Goal: Transaction & Acquisition: Obtain resource

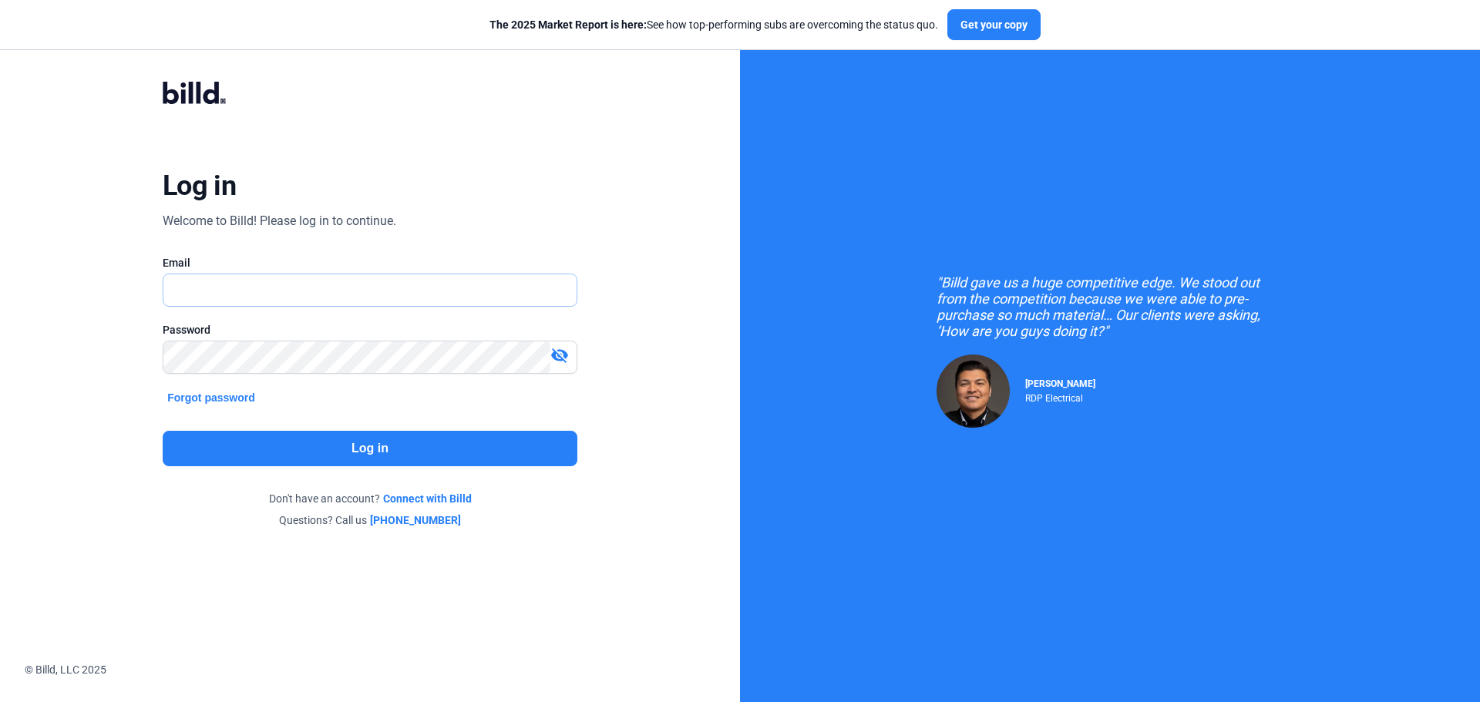
type input "[EMAIL_ADDRESS][DOMAIN_NAME]"
click at [355, 456] on button "Log in" at bounding box center [370, 448] width 415 height 35
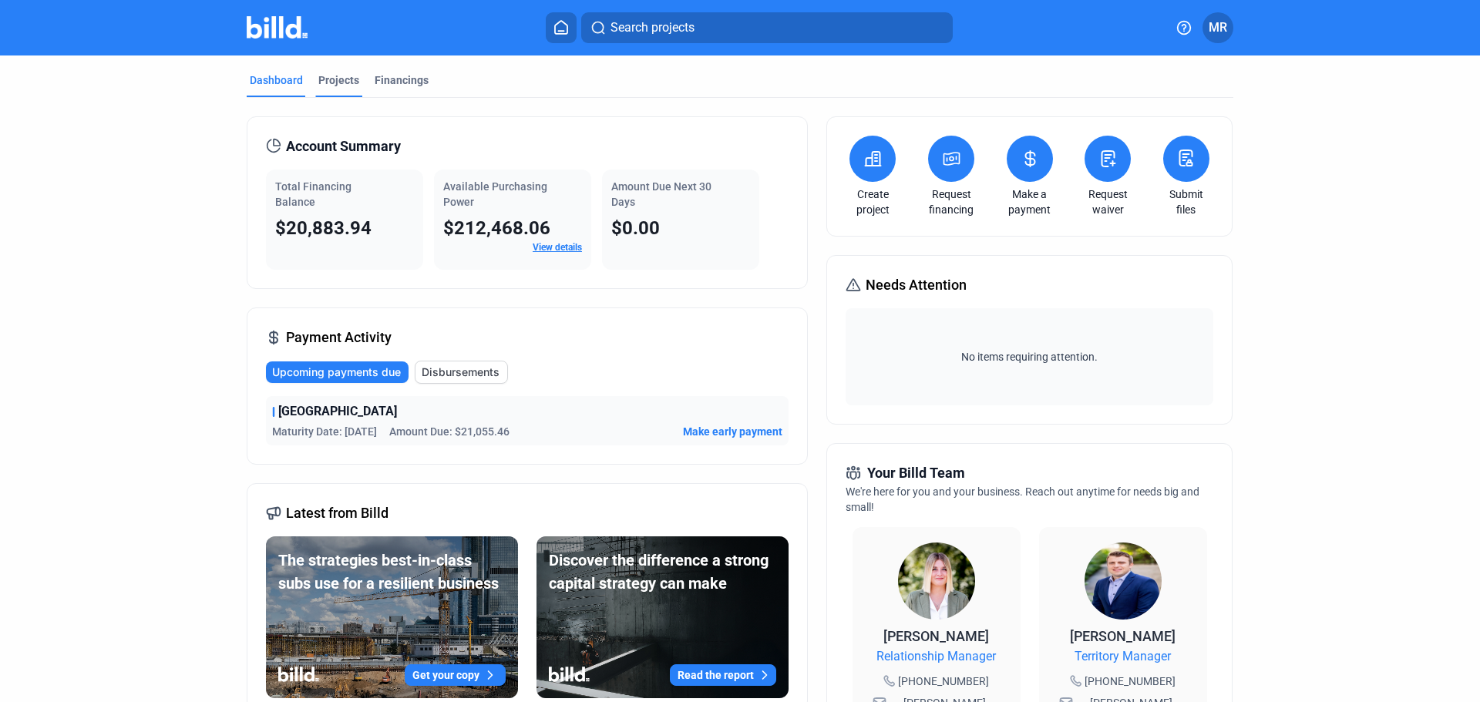
click at [334, 77] on div "Projects" at bounding box center [338, 79] width 41 height 15
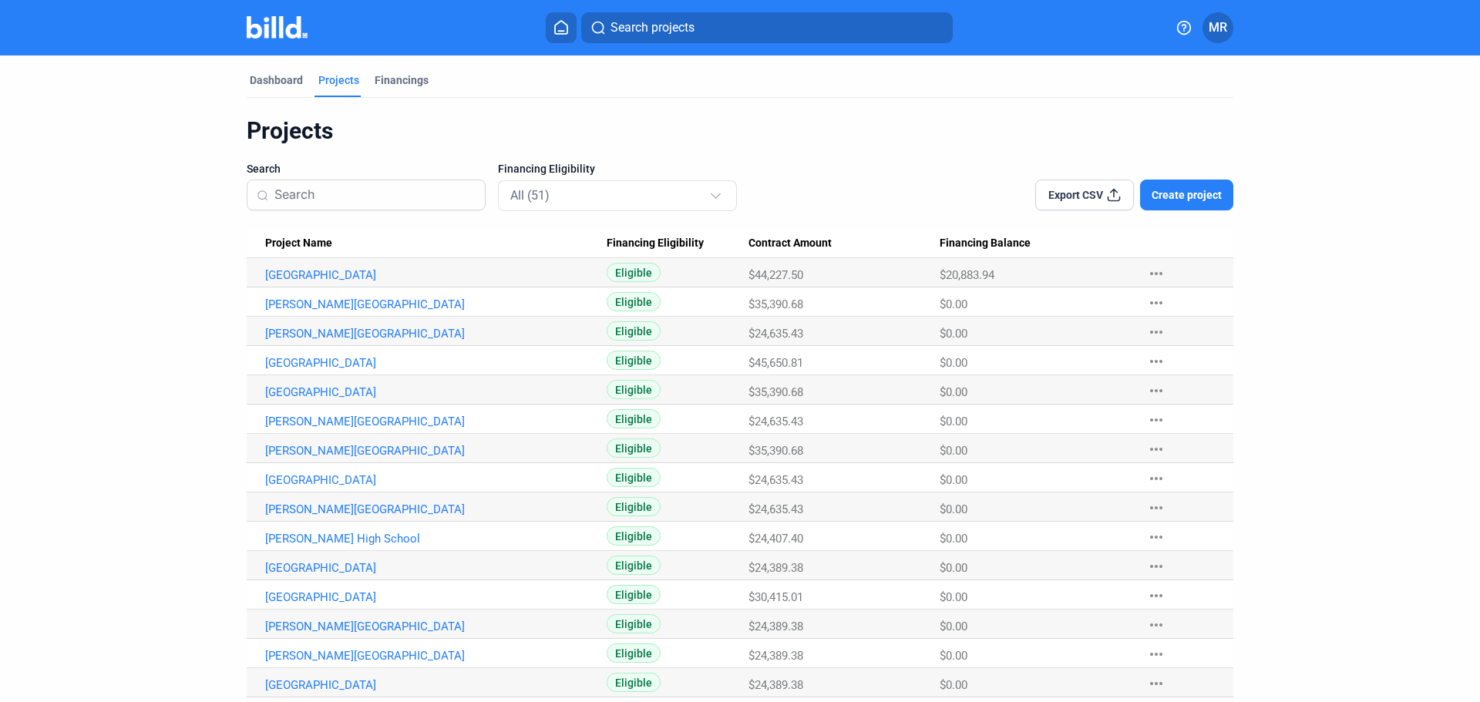
click at [1151, 271] on mat-icon "more_horiz" at bounding box center [1156, 273] width 18 height 18
click at [365, 272] on div at bounding box center [740, 351] width 1480 height 702
click at [365, 272] on link "[GEOGRAPHIC_DATA]" at bounding box center [435, 275] width 341 height 14
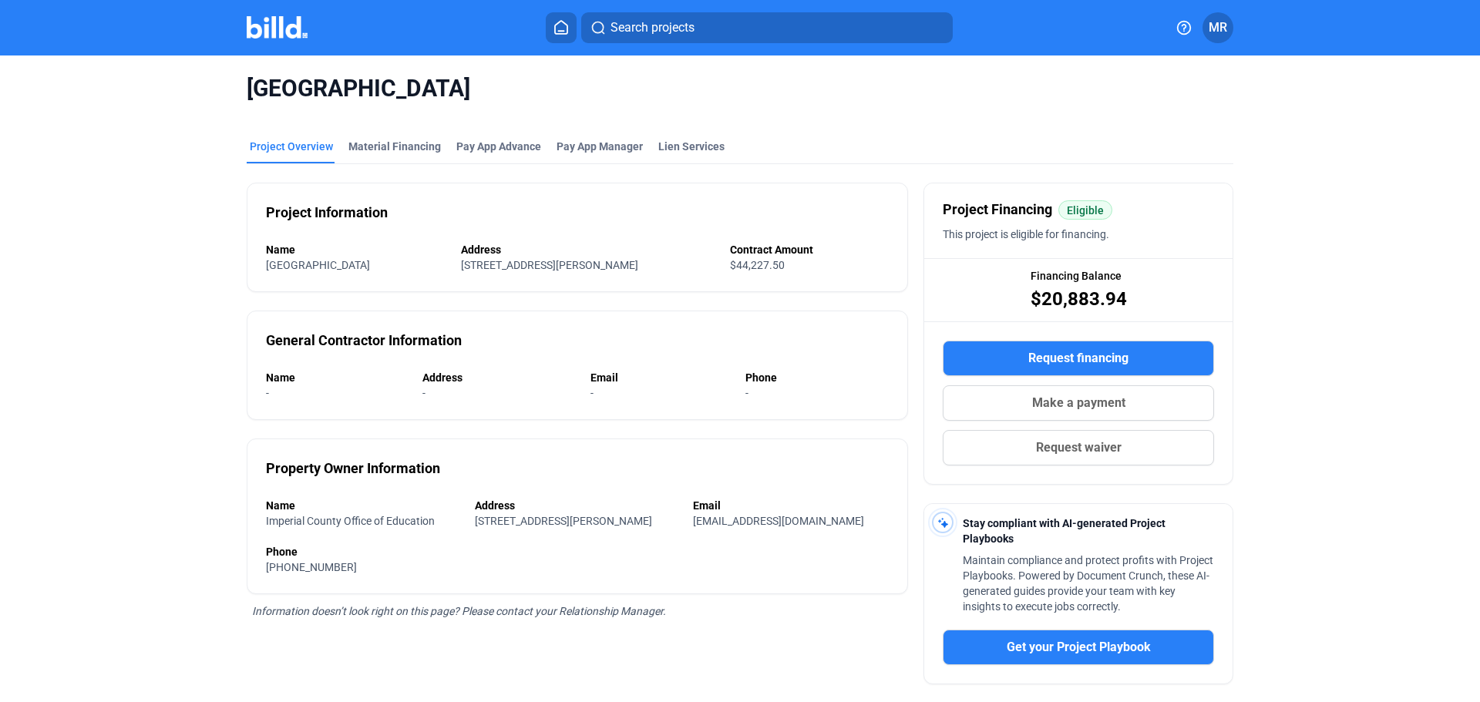
click at [281, 32] on img at bounding box center [277, 27] width 61 height 22
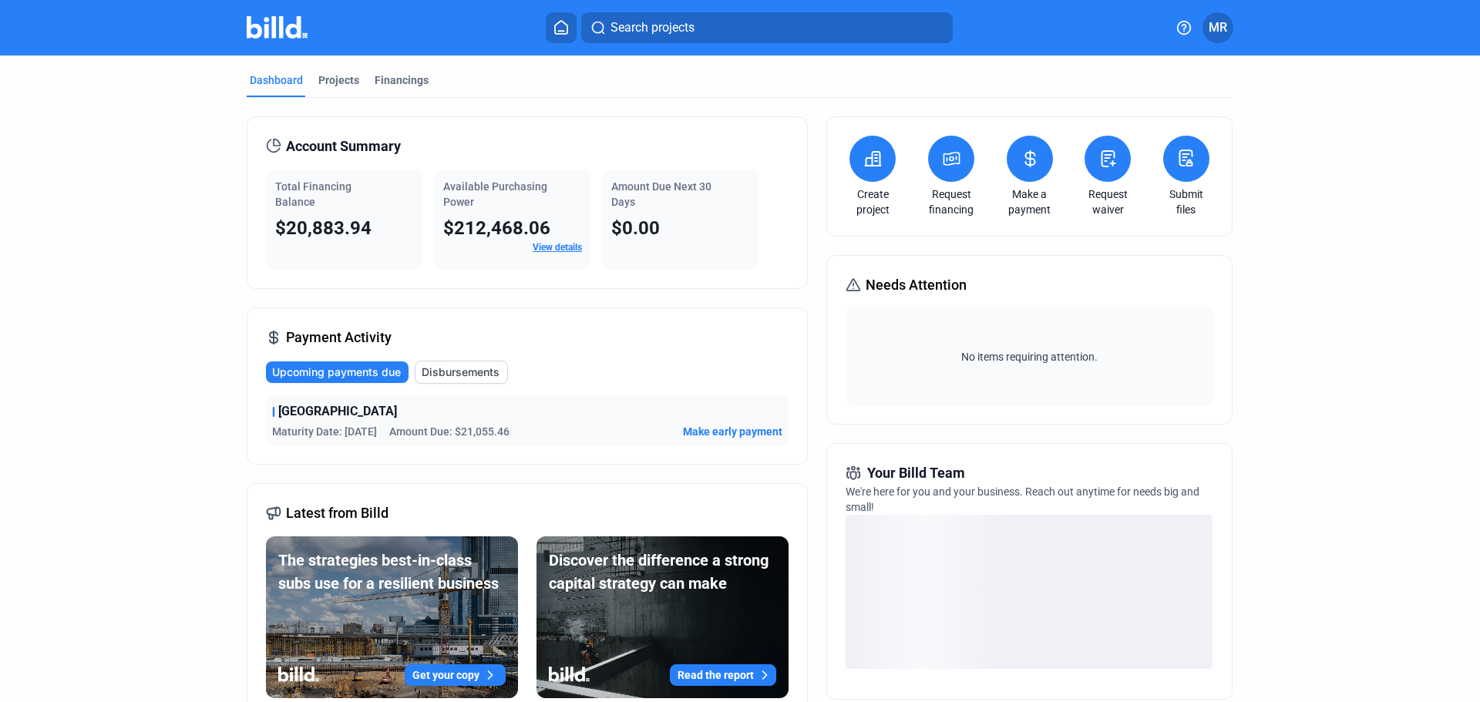
click at [452, 372] on span "Disbursements" at bounding box center [461, 372] width 78 height 15
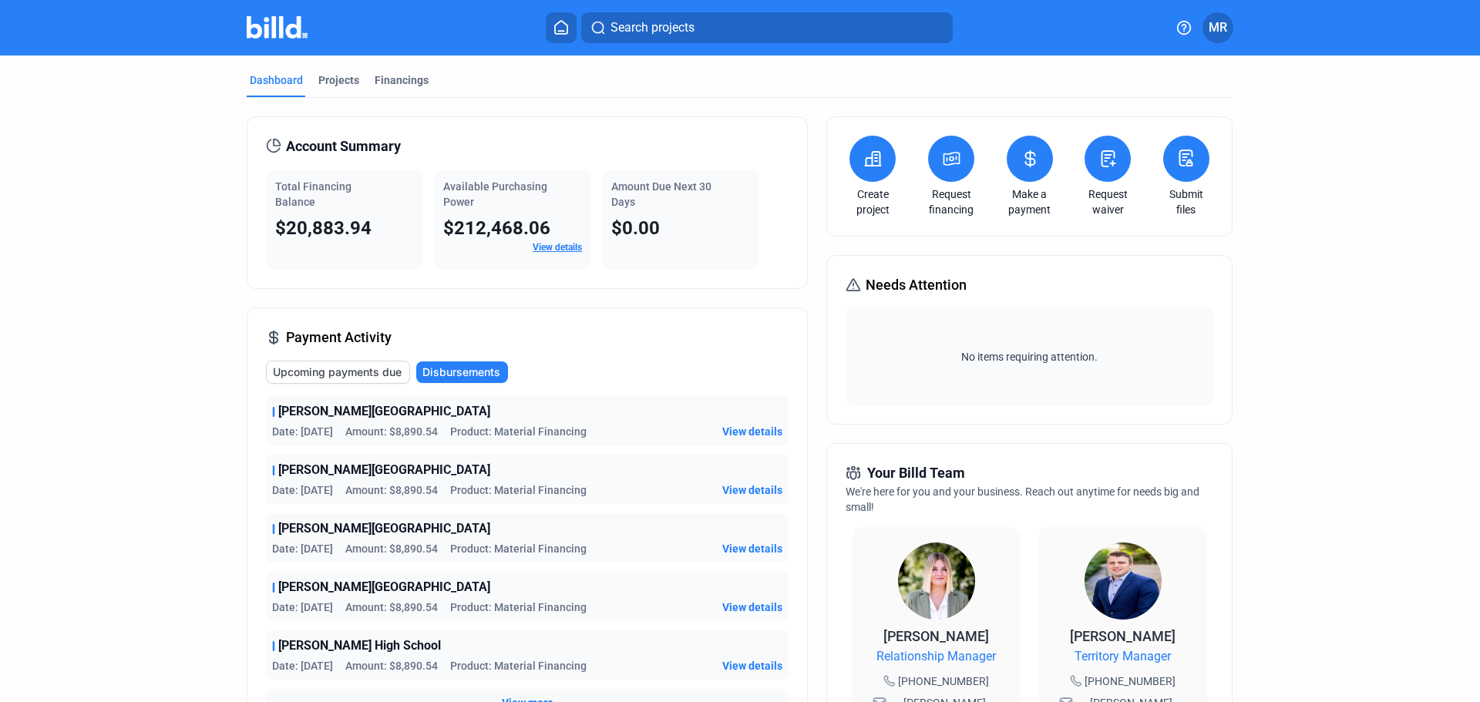
scroll to position [231, 0]
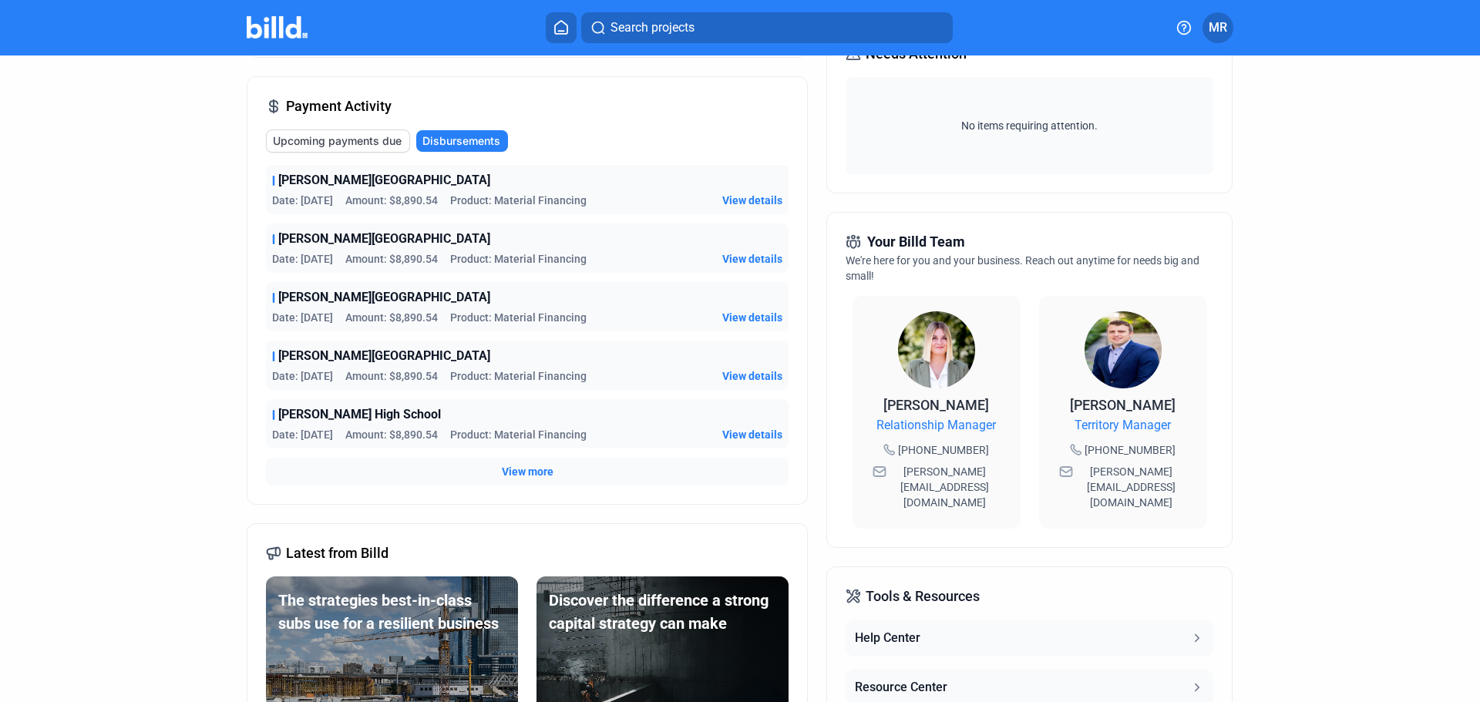
click at [503, 479] on div "View more" at bounding box center [527, 472] width 523 height 28
click at [519, 472] on span "View more" at bounding box center [528, 471] width 52 height 15
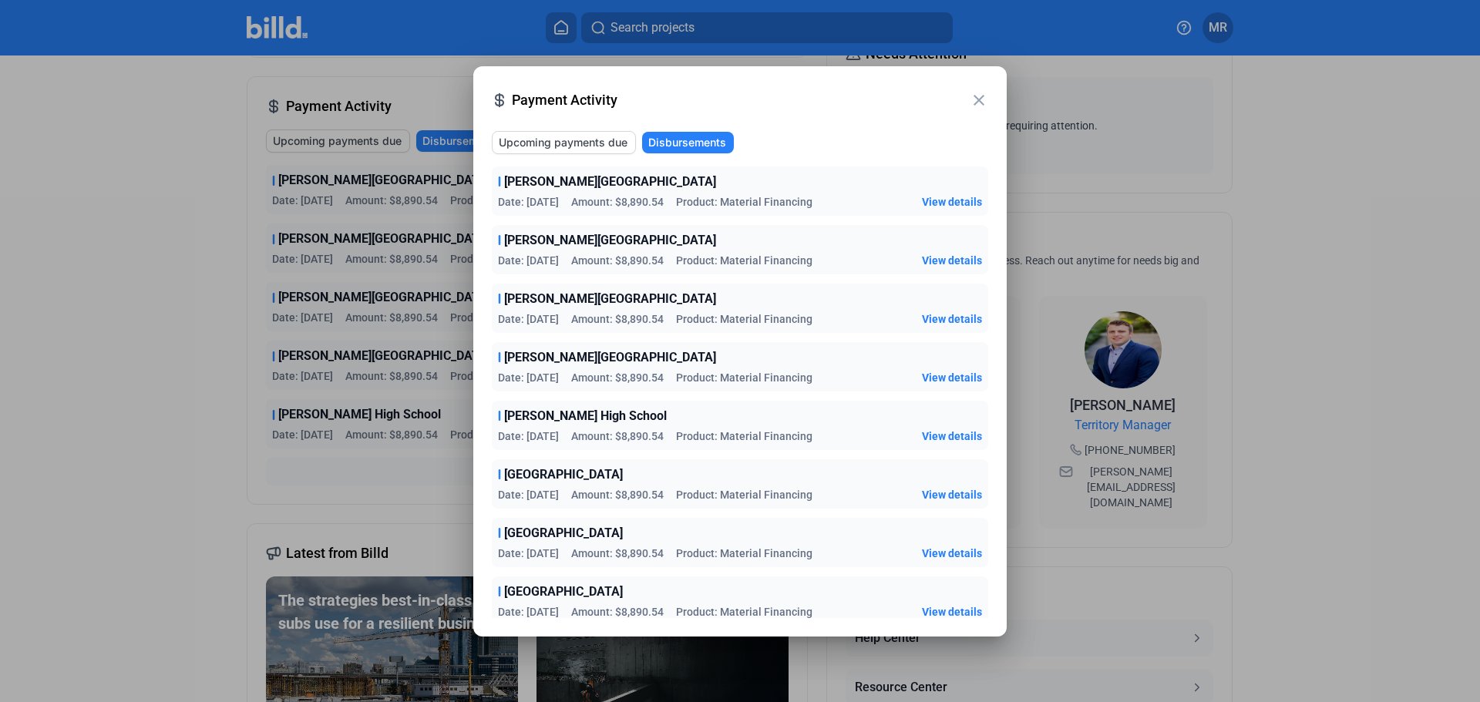
click at [584, 140] on span "Upcoming payments due" at bounding box center [563, 142] width 129 height 15
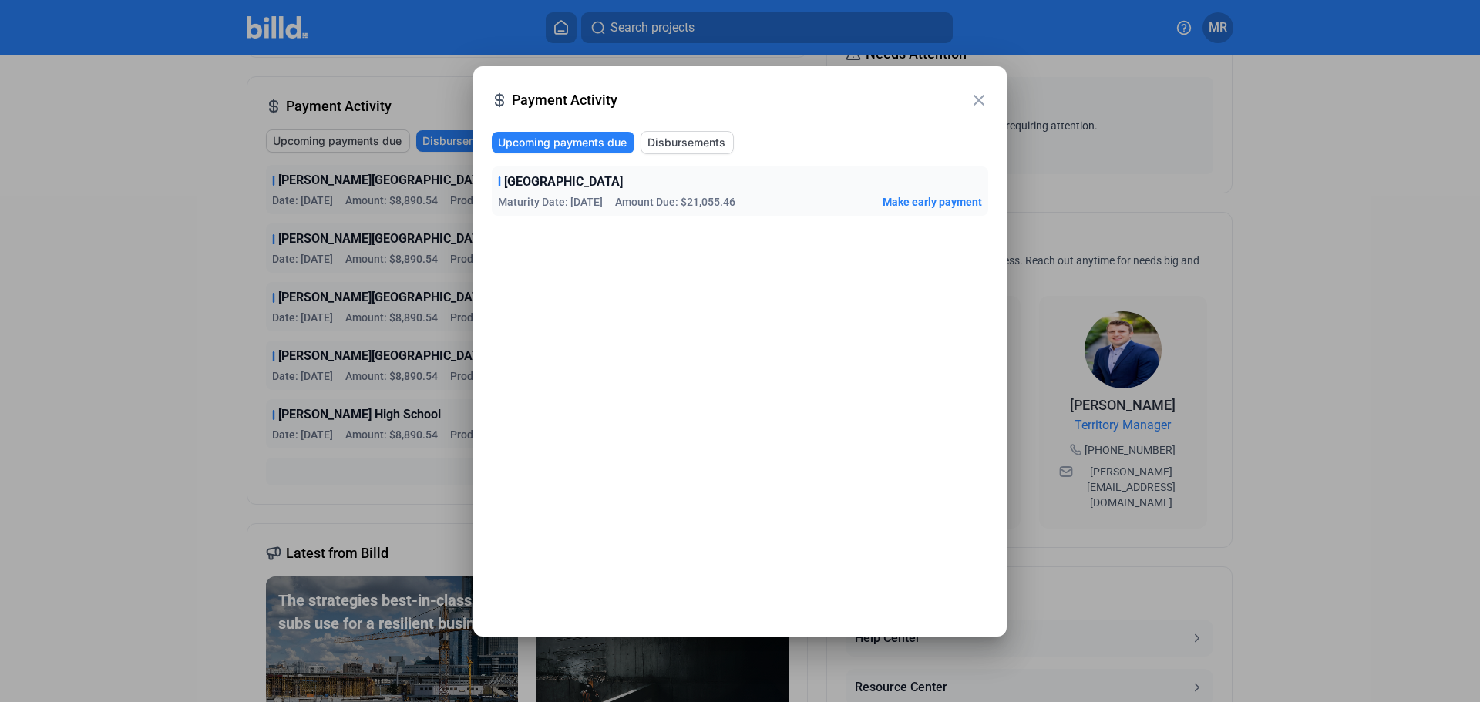
click at [690, 145] on span "Disbursements" at bounding box center [686, 142] width 78 height 15
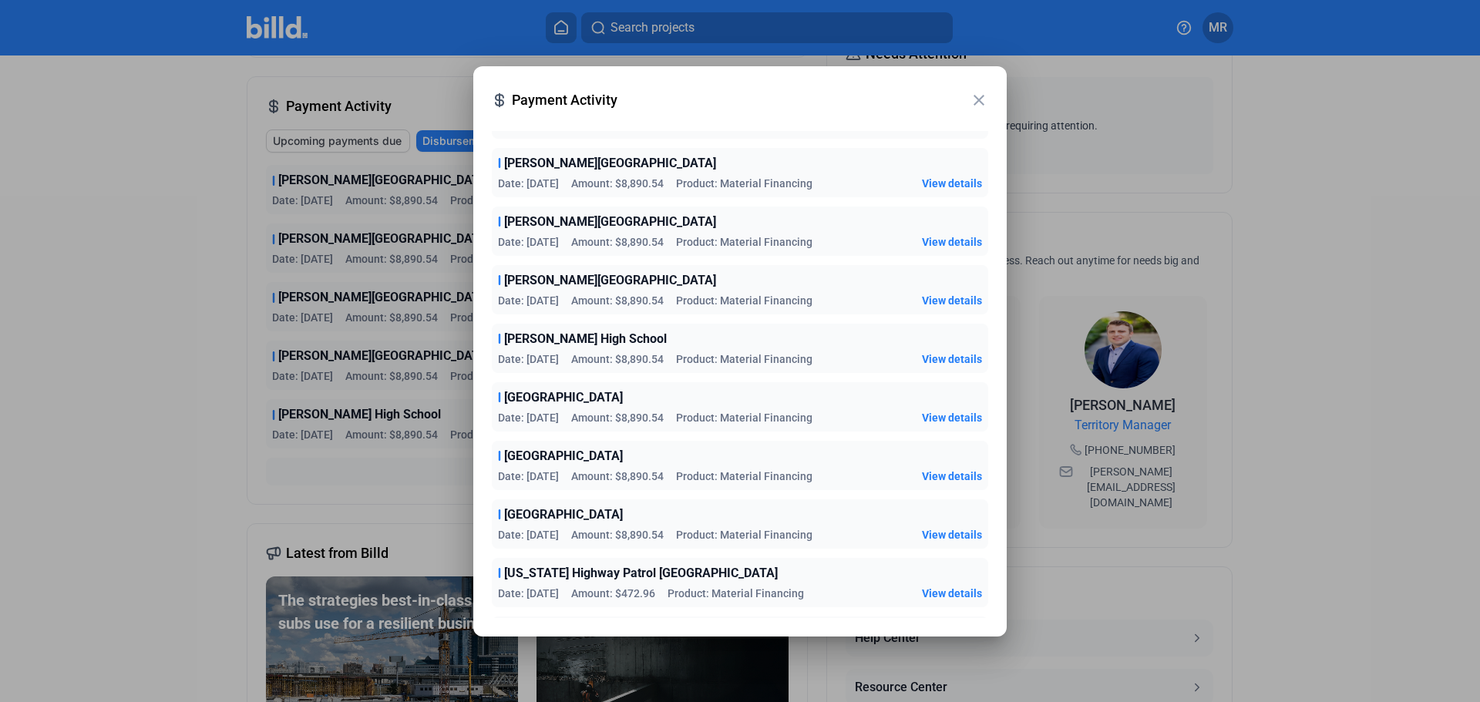
scroll to position [0, 0]
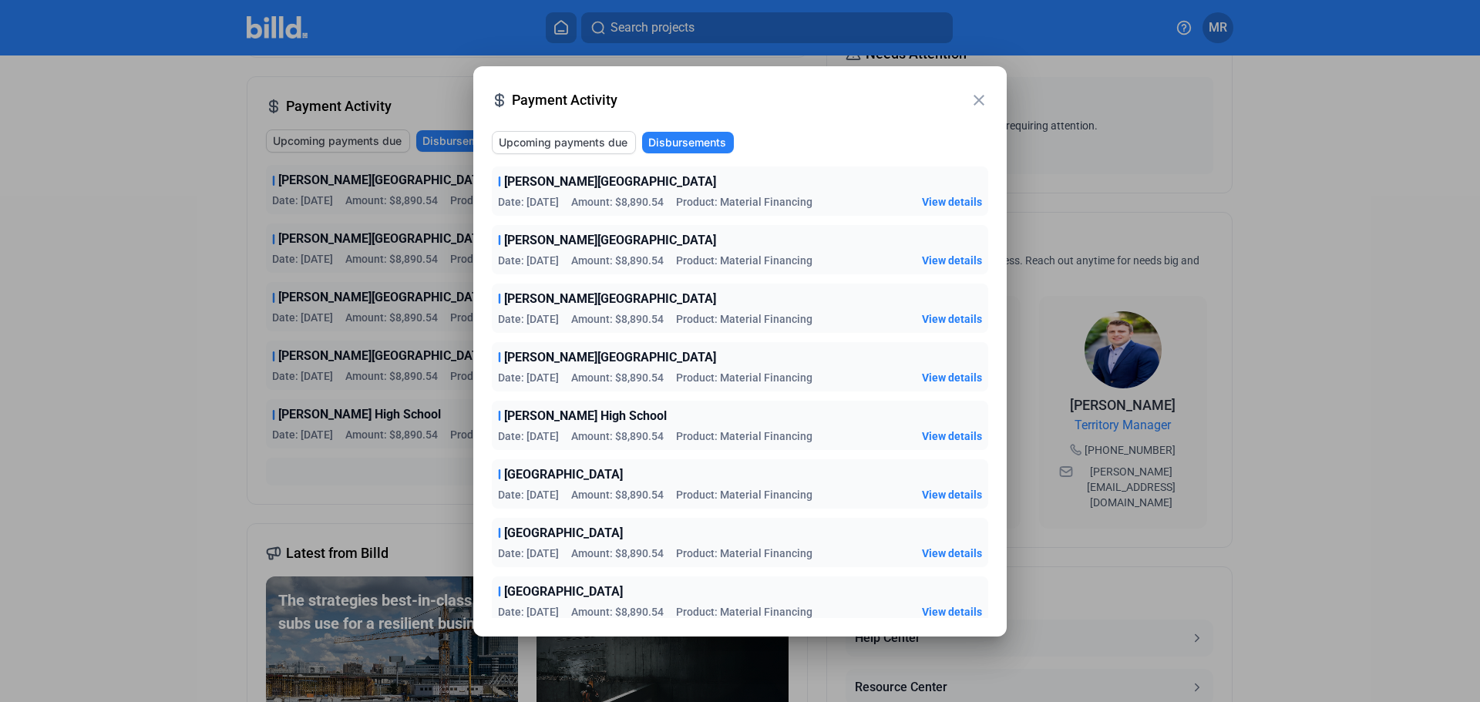
click at [546, 137] on span "Upcoming payments due" at bounding box center [563, 142] width 129 height 15
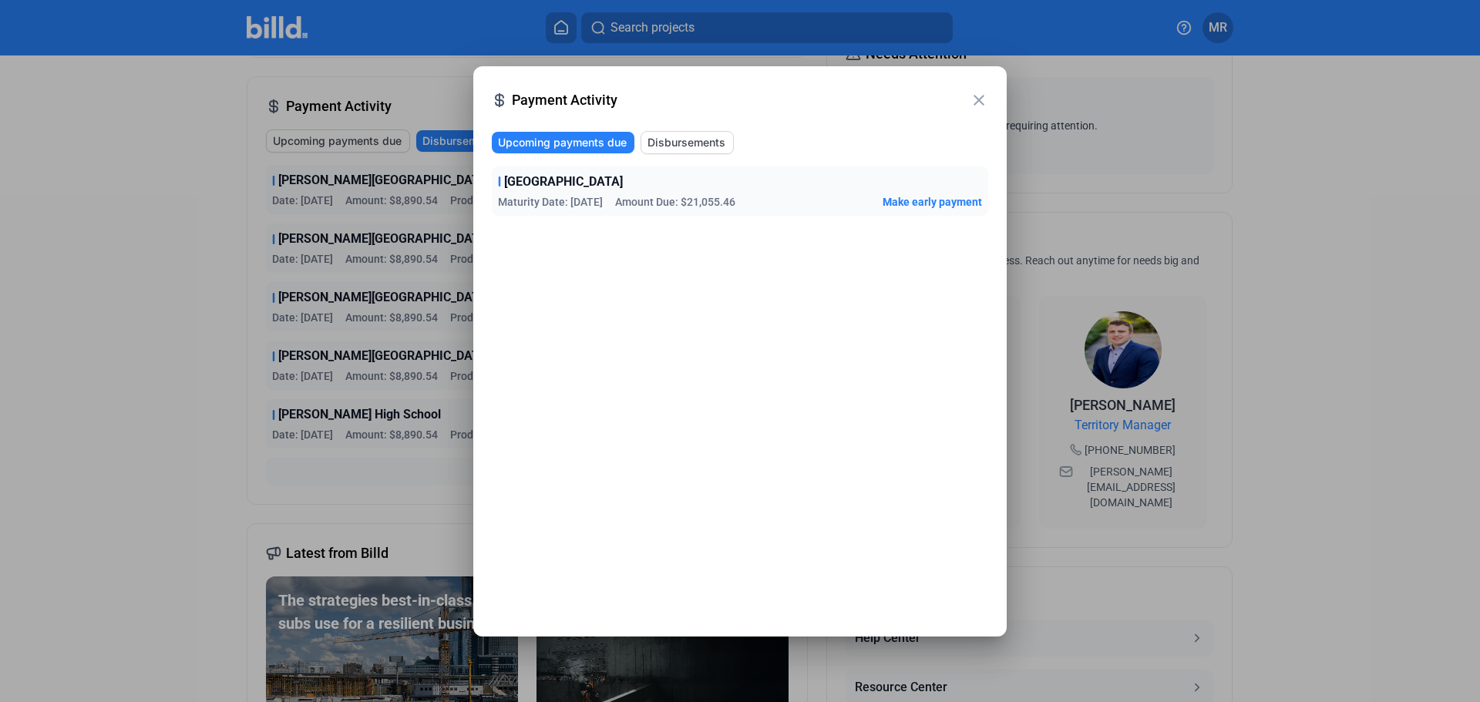
click at [551, 194] on span "Maturity Date: [DATE]" at bounding box center [550, 201] width 105 height 15
click at [556, 182] on span "[GEOGRAPHIC_DATA]" at bounding box center [563, 182] width 119 height 18
click at [982, 105] on mat-icon "close" at bounding box center [979, 100] width 18 height 18
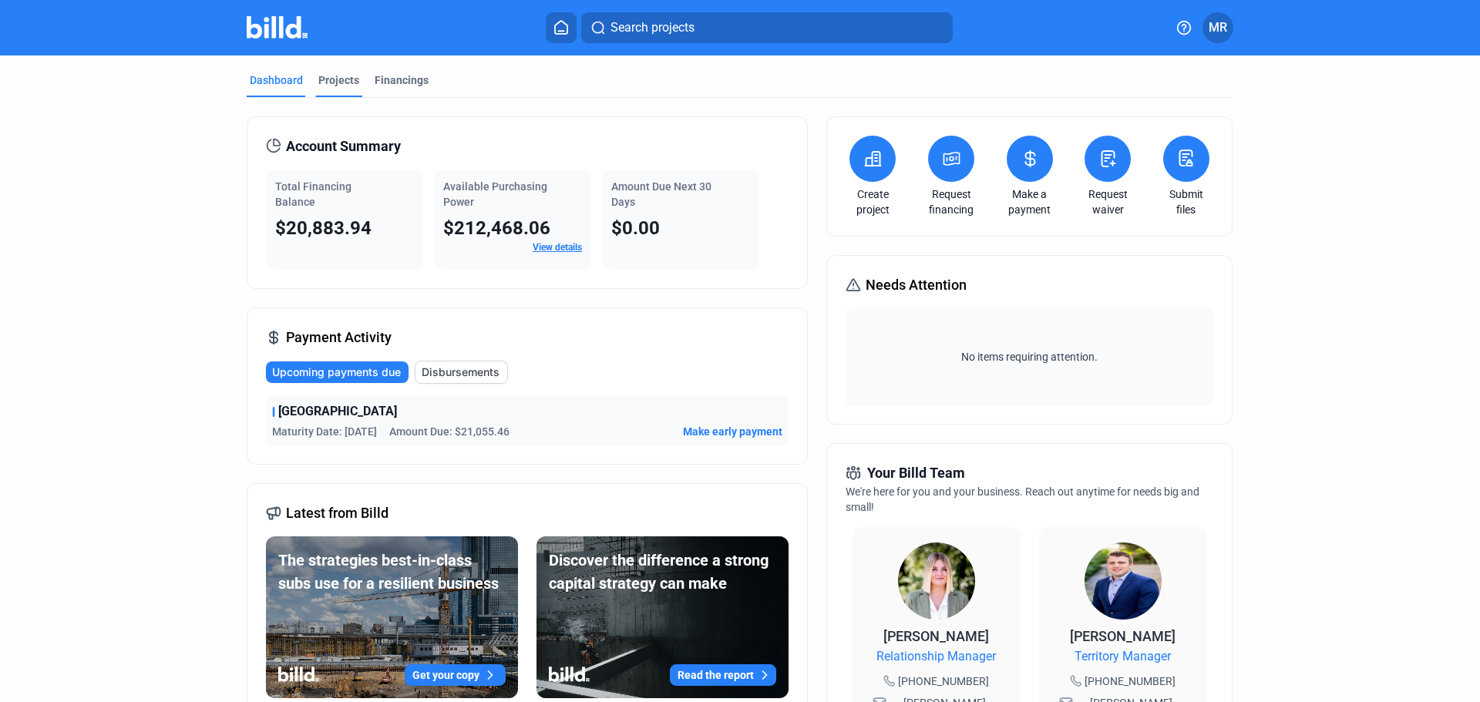
click at [328, 79] on div "Projects" at bounding box center [338, 79] width 41 height 15
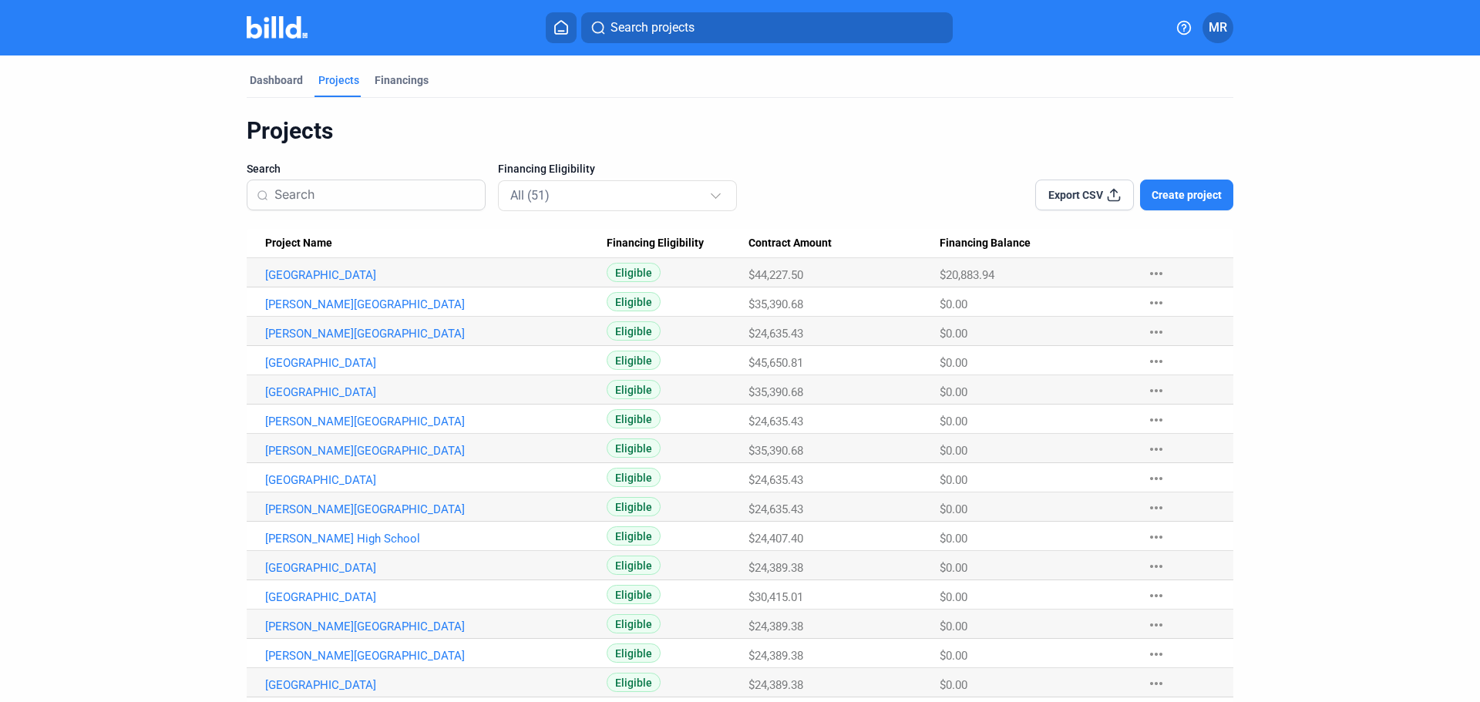
click at [1185, 199] on span "Create project" at bounding box center [1187, 194] width 70 height 15
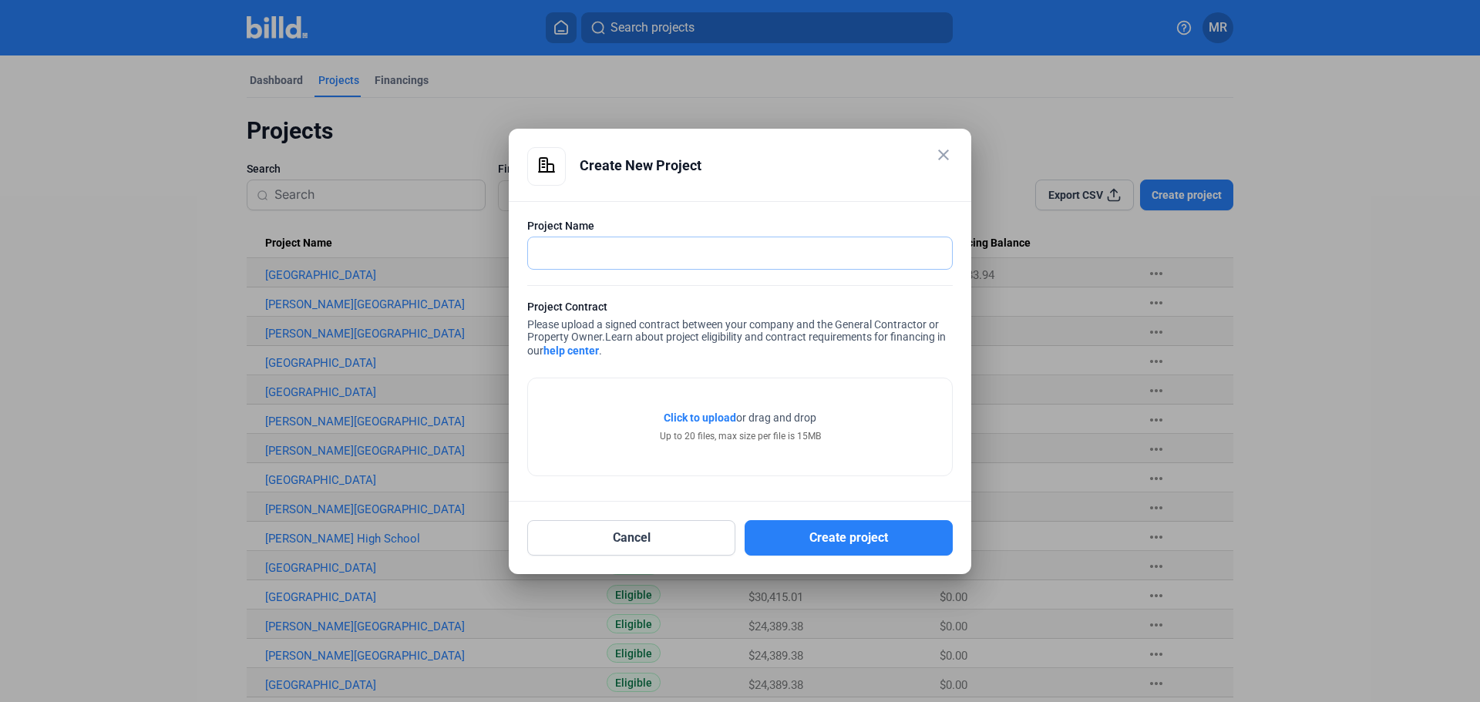
click at [564, 254] on input "text" at bounding box center [731, 253] width 407 height 32
type input "[US_STATE] Highway Patrol station"
click at [704, 416] on span "Click to upload" at bounding box center [700, 418] width 72 height 12
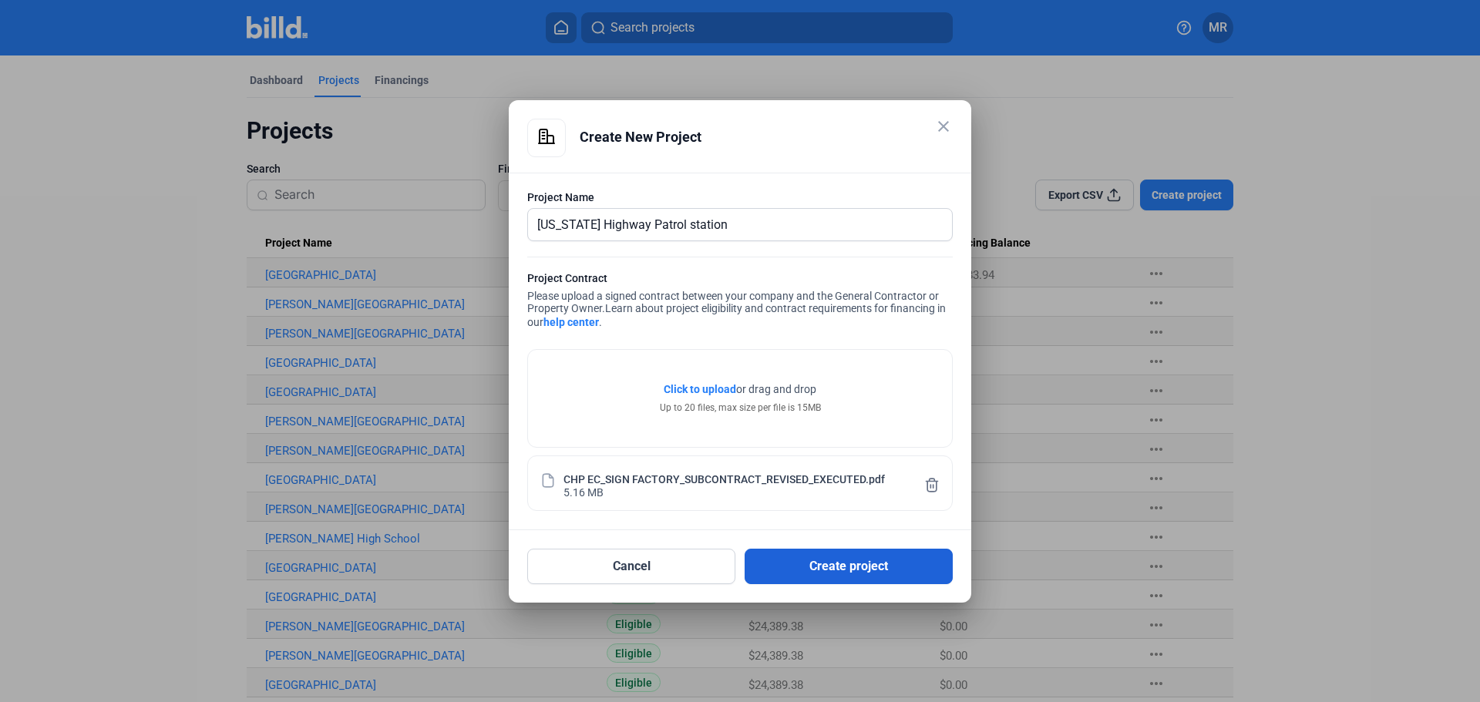
click at [822, 571] on button "Create project" at bounding box center [849, 566] width 208 height 35
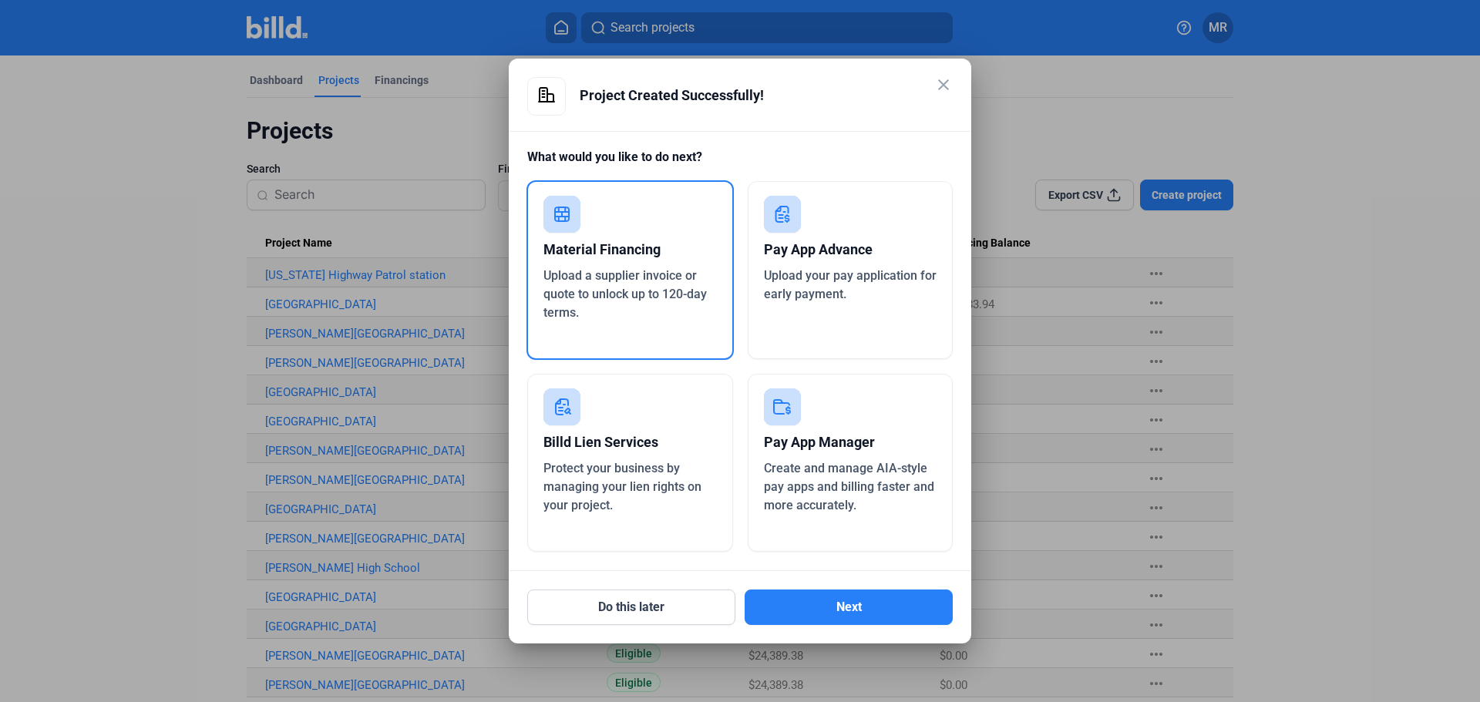
click at [624, 264] on div "Material Financing" at bounding box center [629, 250] width 173 height 34
click at [844, 614] on button "Next" at bounding box center [849, 607] width 208 height 35
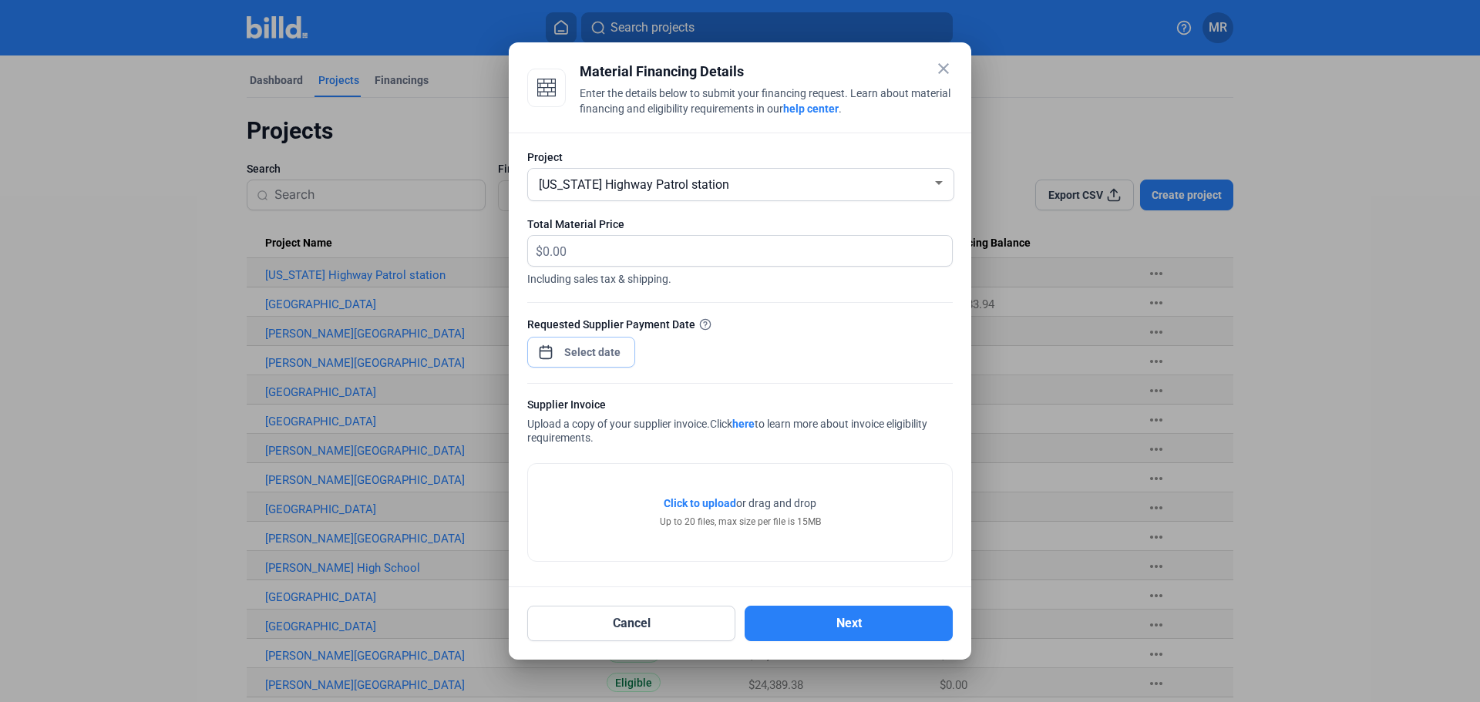
click at [596, 348] on div "close Material Financing Details Enter the details below to submit your financi…" at bounding box center [740, 351] width 1480 height 702
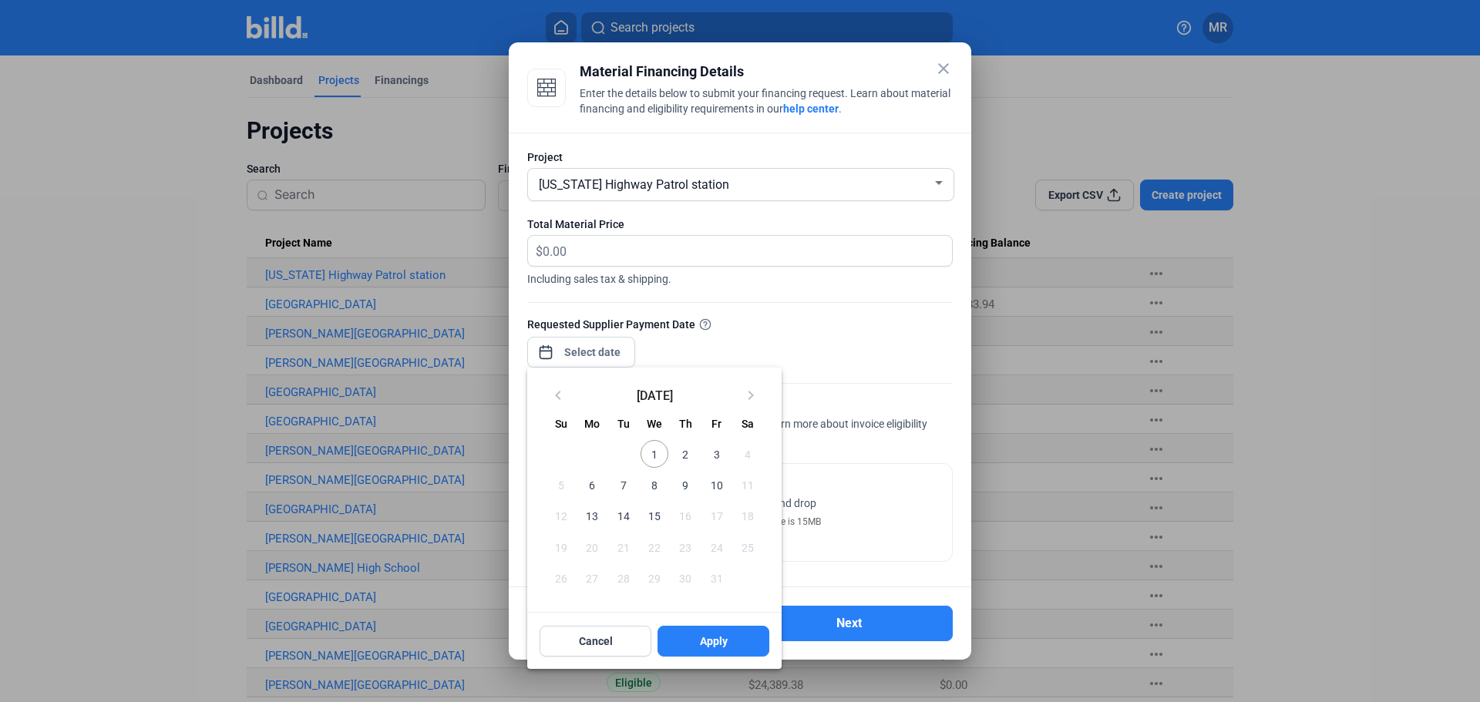
click at [593, 487] on span "6" at bounding box center [592, 485] width 28 height 28
click at [709, 638] on span "Apply" at bounding box center [714, 641] width 28 height 15
click at [597, 482] on span "6" at bounding box center [592, 485] width 28 height 28
click at [703, 651] on button "Apply" at bounding box center [713, 641] width 112 height 31
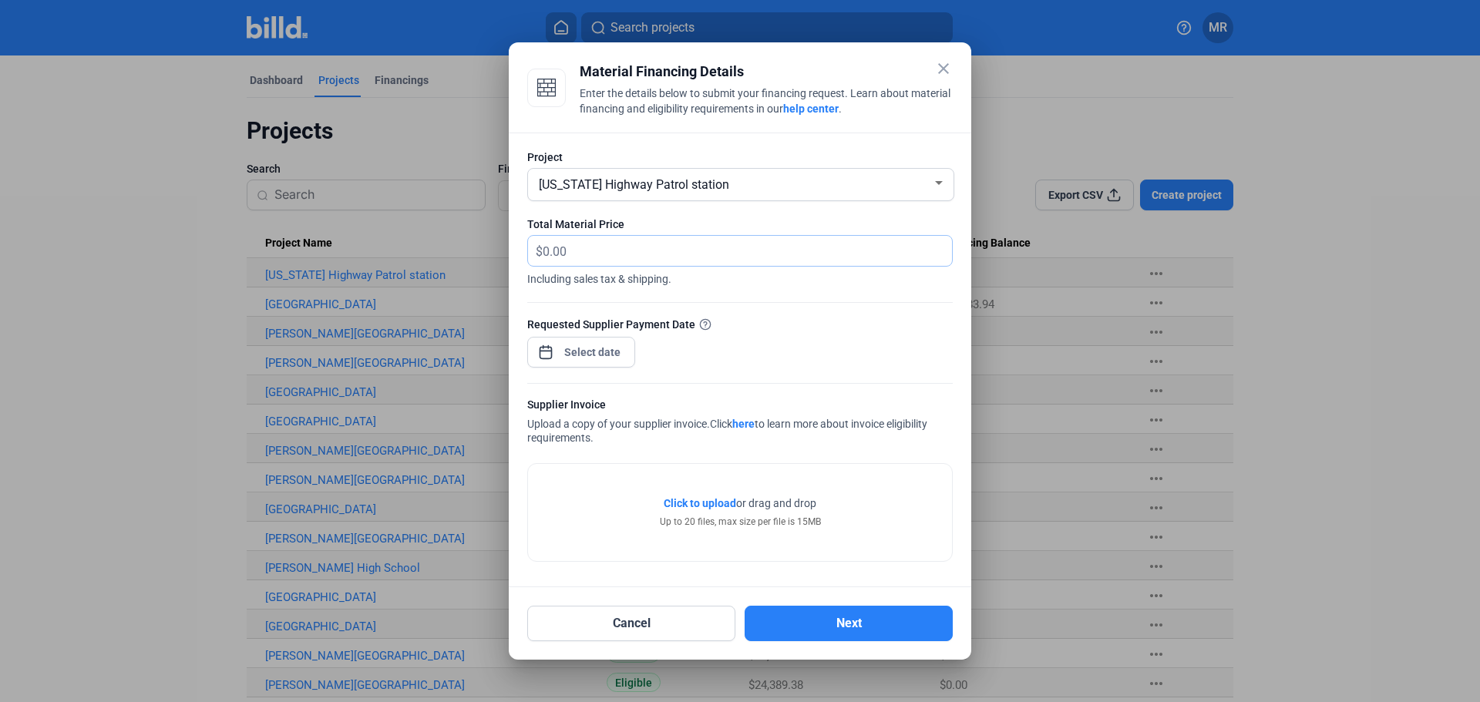
click at [607, 255] on input "text" at bounding box center [739, 251] width 392 height 30
type input "16,243.20"
click at [713, 499] on span "Click to upload" at bounding box center [700, 503] width 72 height 12
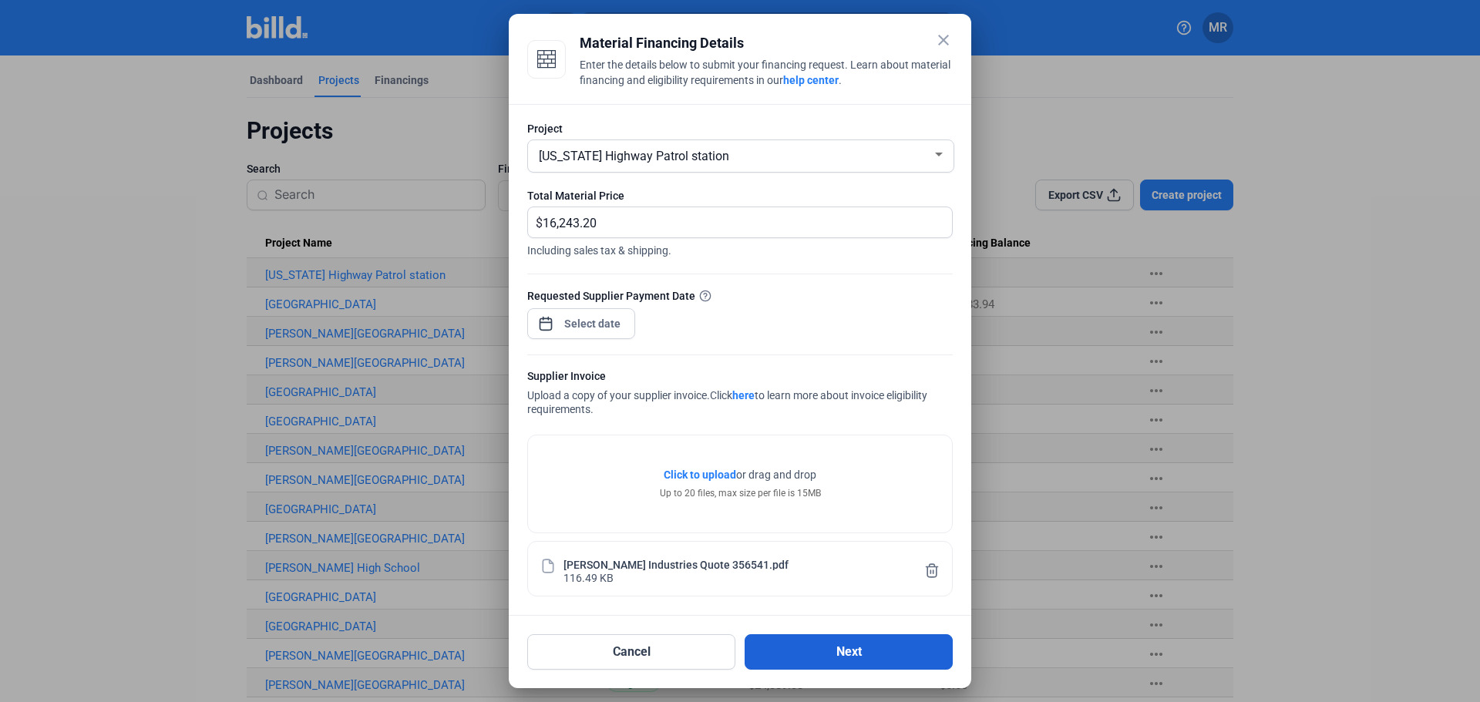
click at [854, 644] on button "Next" at bounding box center [849, 651] width 208 height 35
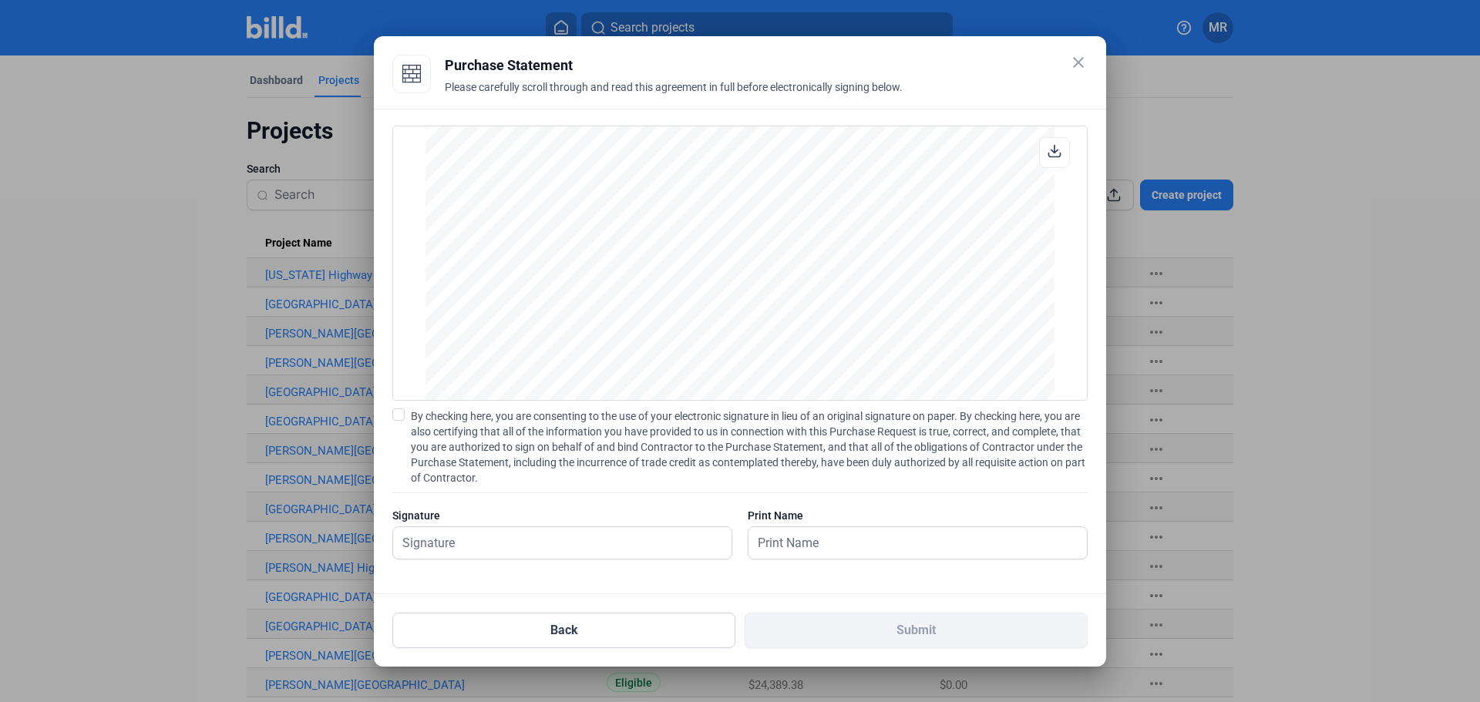
scroll to position [10982, 0]
click at [481, 538] on input "text" at bounding box center [553, 543] width 321 height 32
type input "[PERSON_NAME]"
click at [790, 545] on input "text" at bounding box center [908, 543] width 321 height 32
type input "[PERSON_NAME]"
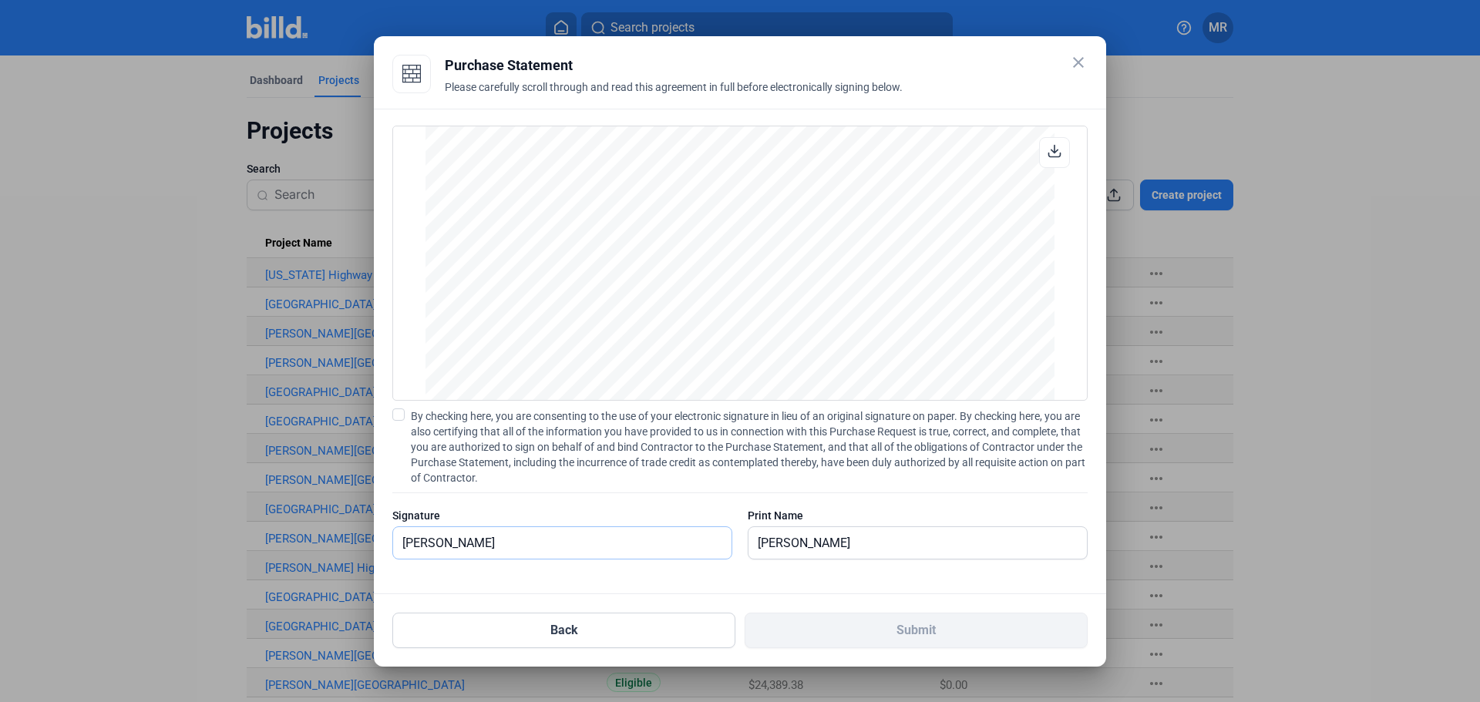
click at [481, 540] on input "[PERSON_NAME]" at bounding box center [553, 543] width 321 height 32
click at [549, 545] on input "[PERSON_NAME]" at bounding box center [562, 543] width 338 height 32
click at [398, 412] on span at bounding box center [398, 415] width 12 height 12
click at [0, 0] on input "By checking here, you are consenting to the use of your electronic signature in…" at bounding box center [0, 0] width 0 height 0
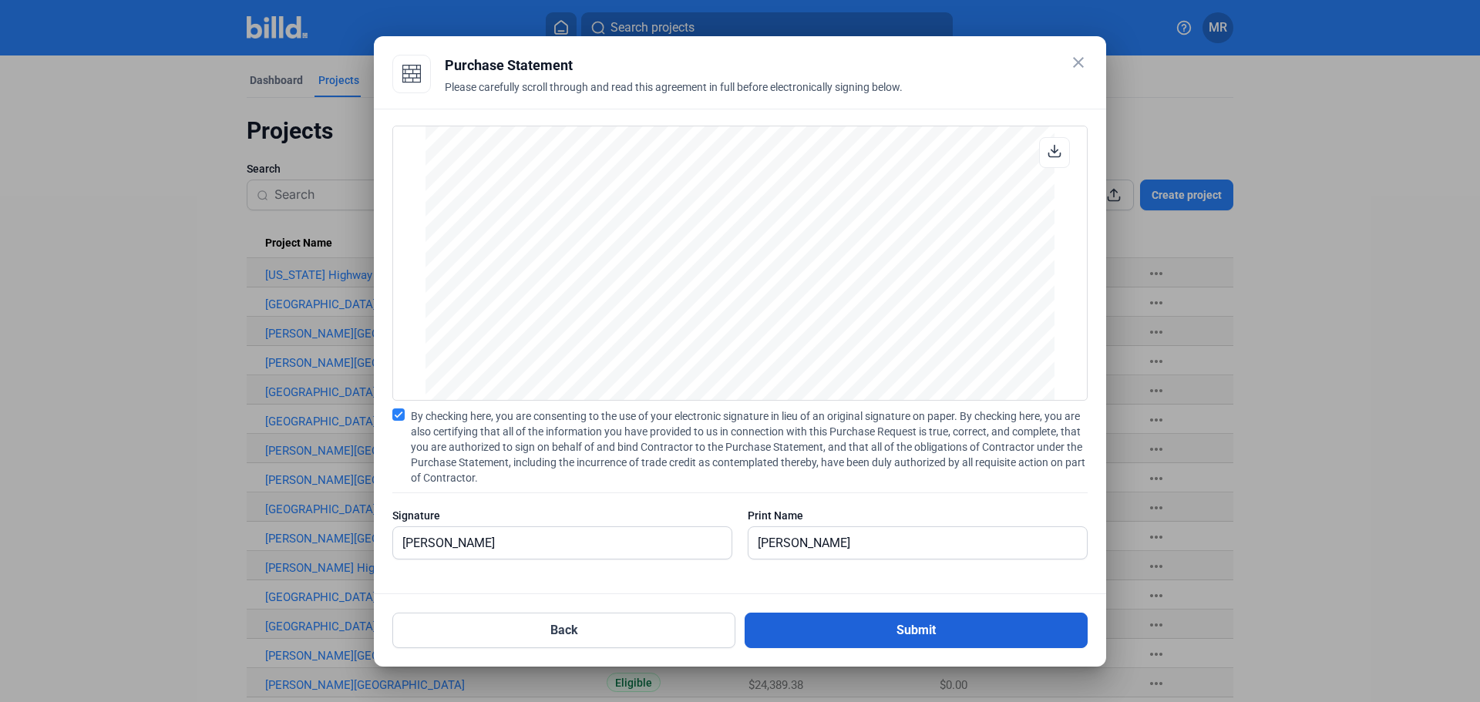
click at [931, 623] on button "Submit" at bounding box center [916, 630] width 343 height 35
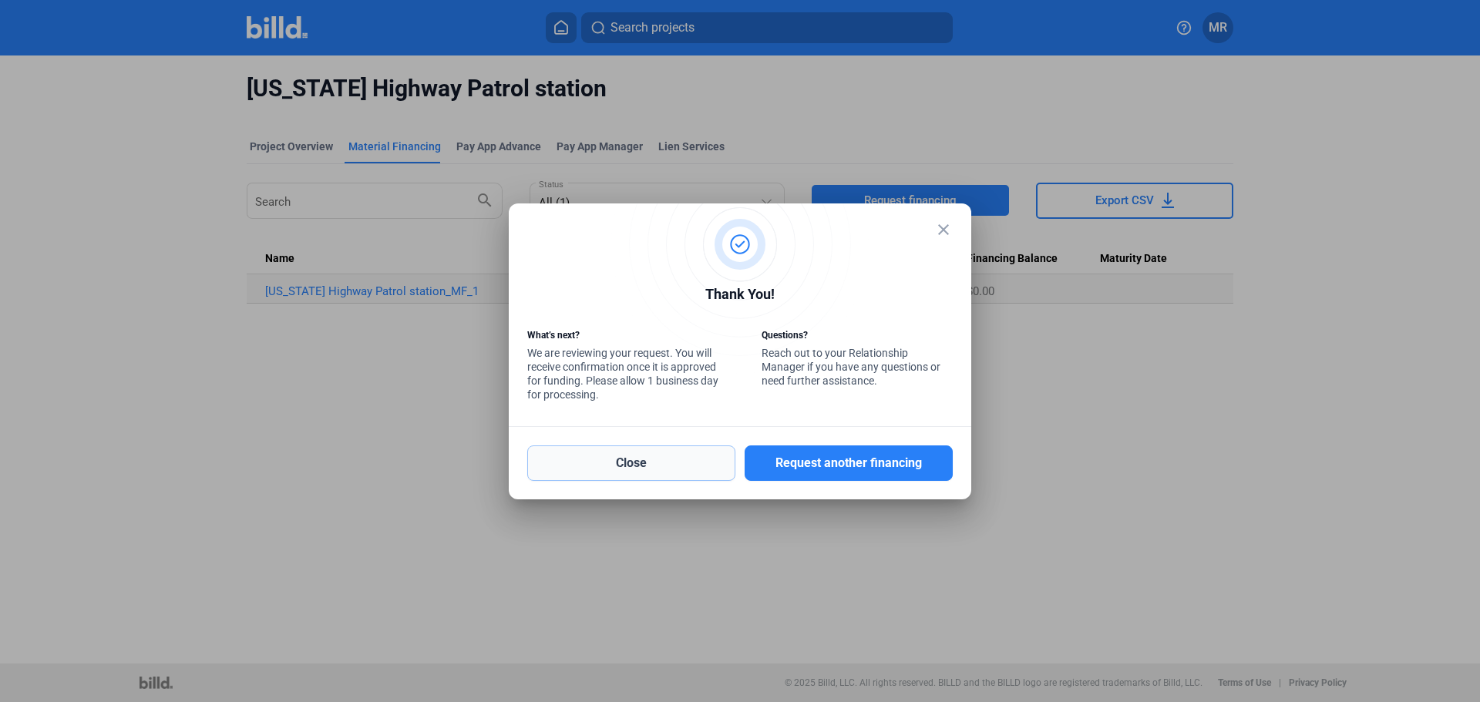
click at [641, 468] on button "Close" at bounding box center [631, 463] width 208 height 35
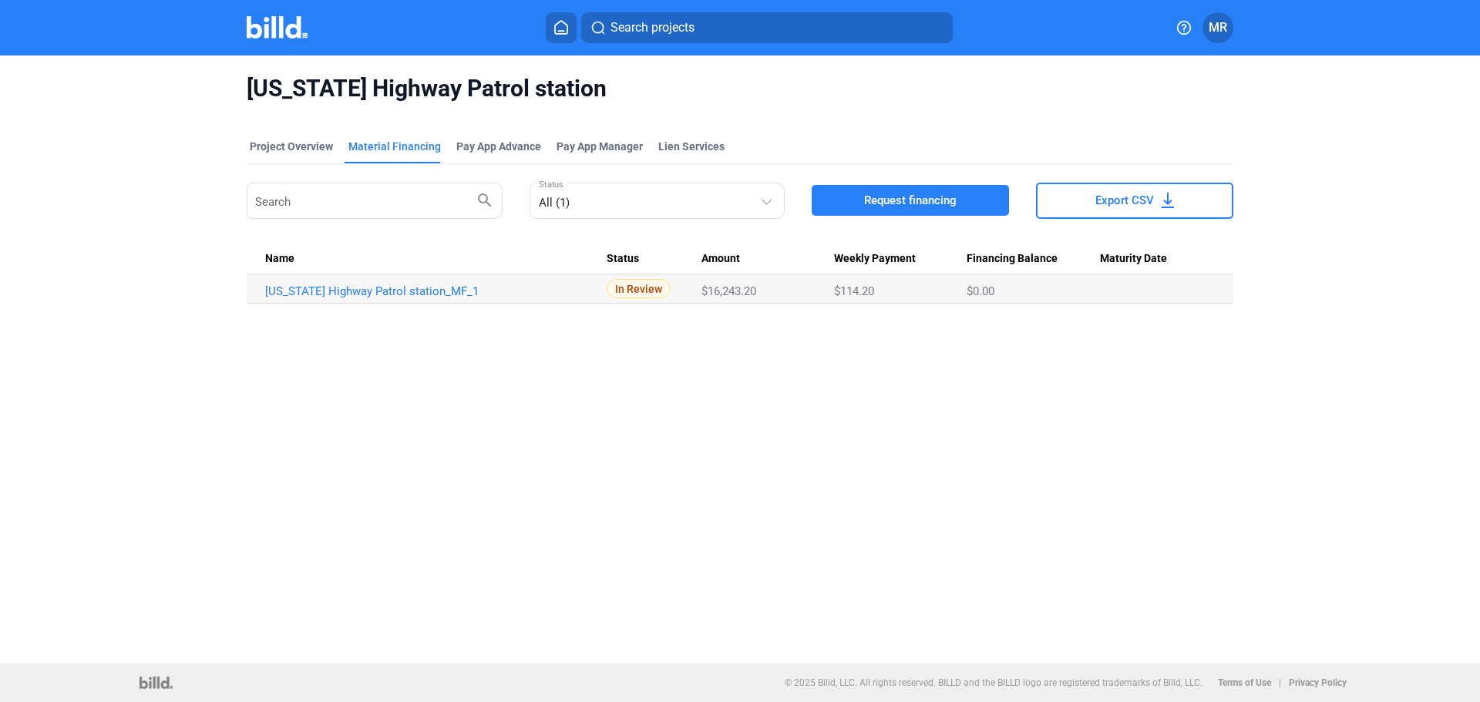
click at [1223, 25] on span "MR" at bounding box center [1218, 27] width 18 height 18
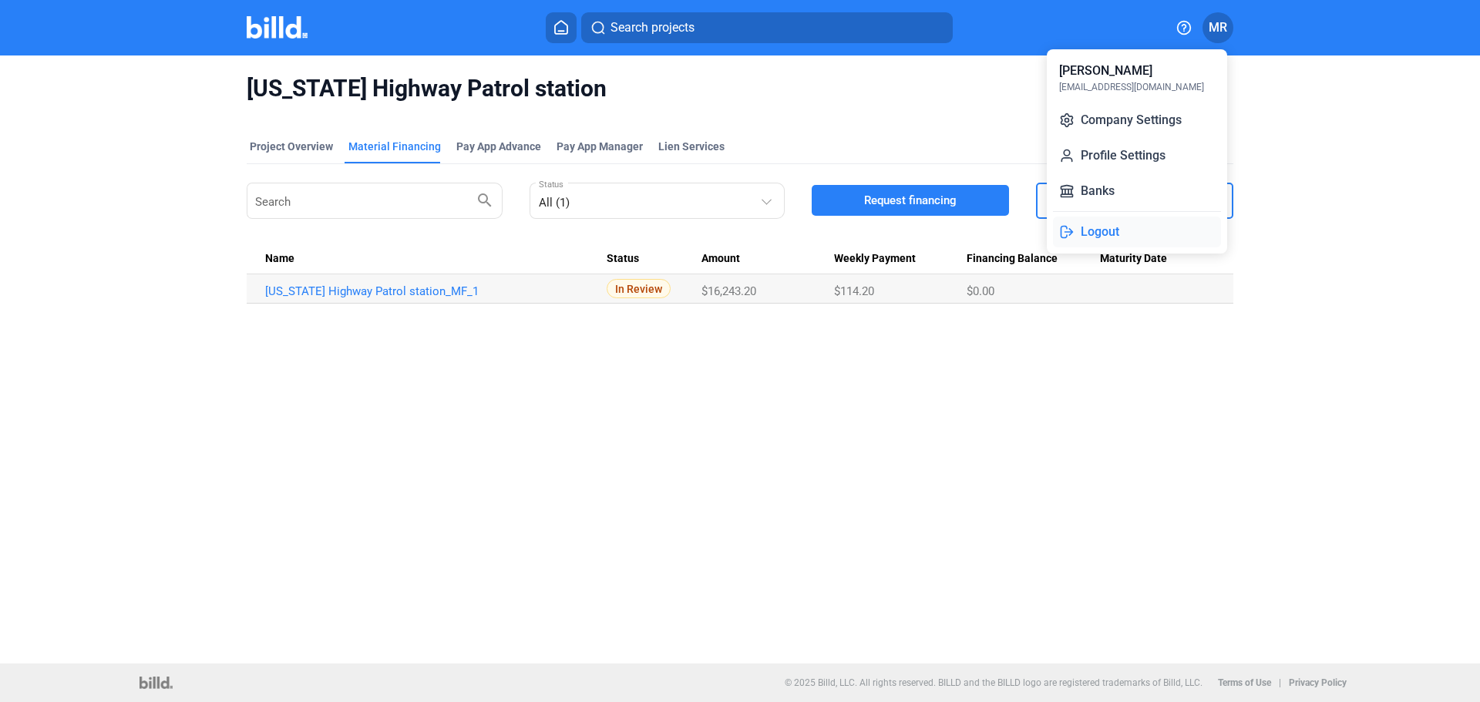
click at [1105, 232] on button "Logout" at bounding box center [1137, 232] width 168 height 31
